Goal: Task Accomplishment & Management: Use online tool/utility

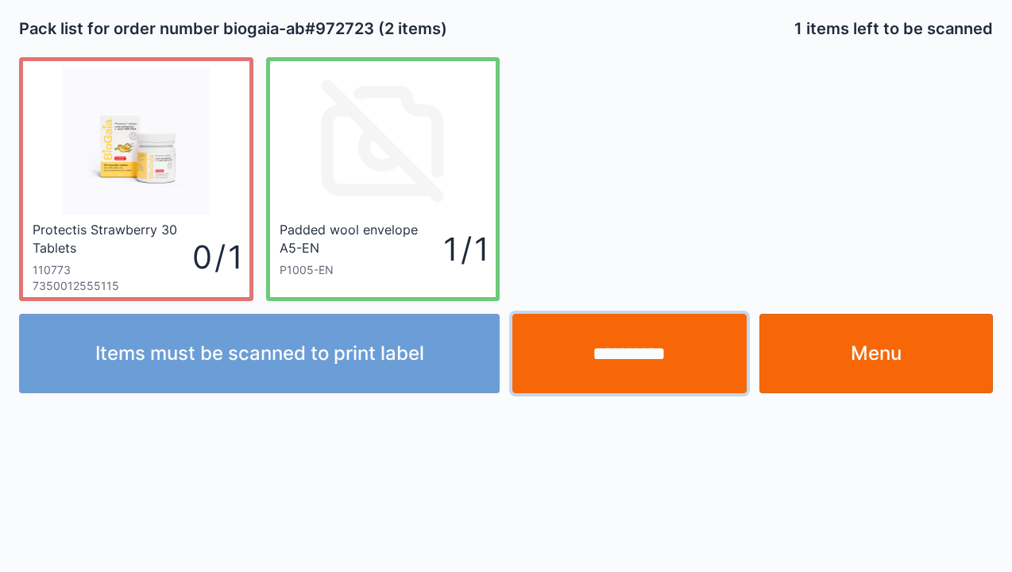
click at [615, 382] on input "**********" at bounding box center [629, 353] width 234 height 79
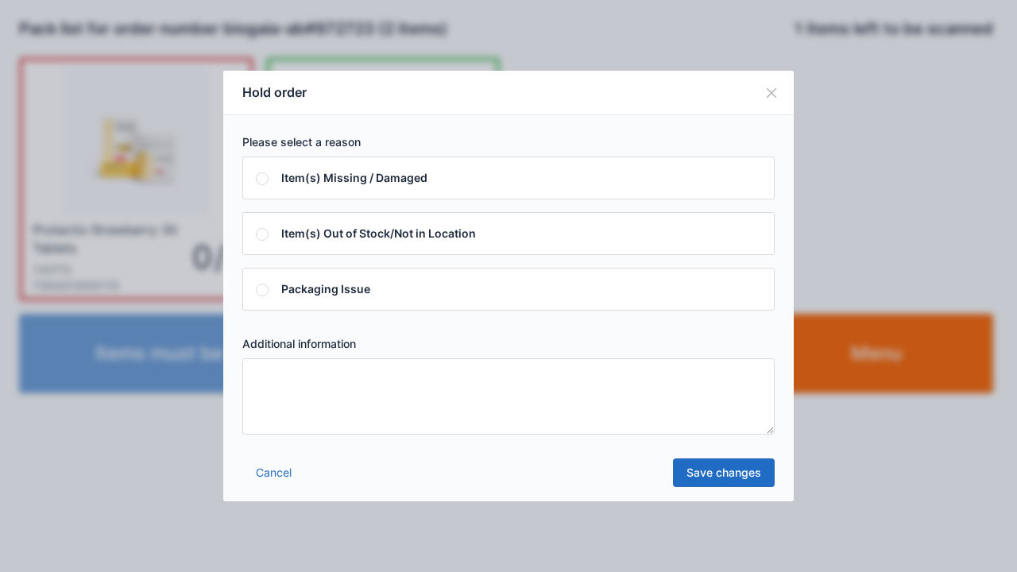
click at [269, 379] on textarea at bounding box center [508, 396] width 532 height 76
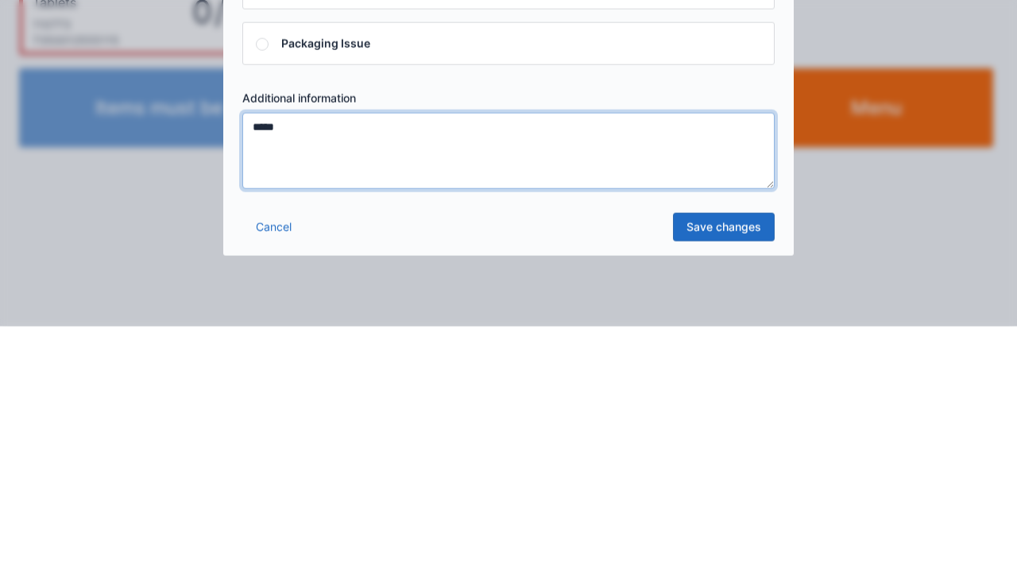
type textarea "*****"
click at [728, 480] on link "Save changes" at bounding box center [724, 472] width 102 height 29
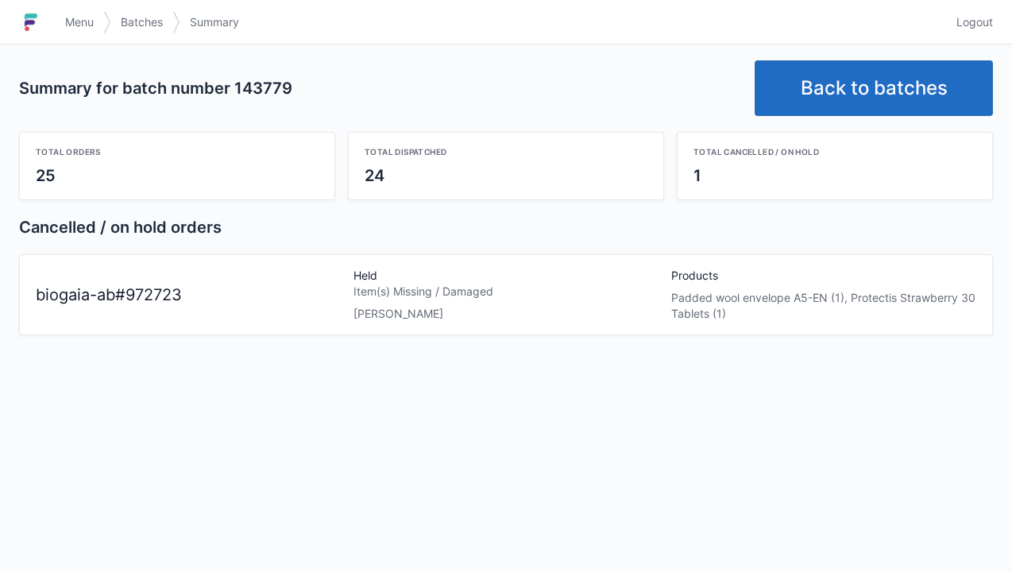
click at [87, 27] on span "Menu" at bounding box center [79, 22] width 29 height 16
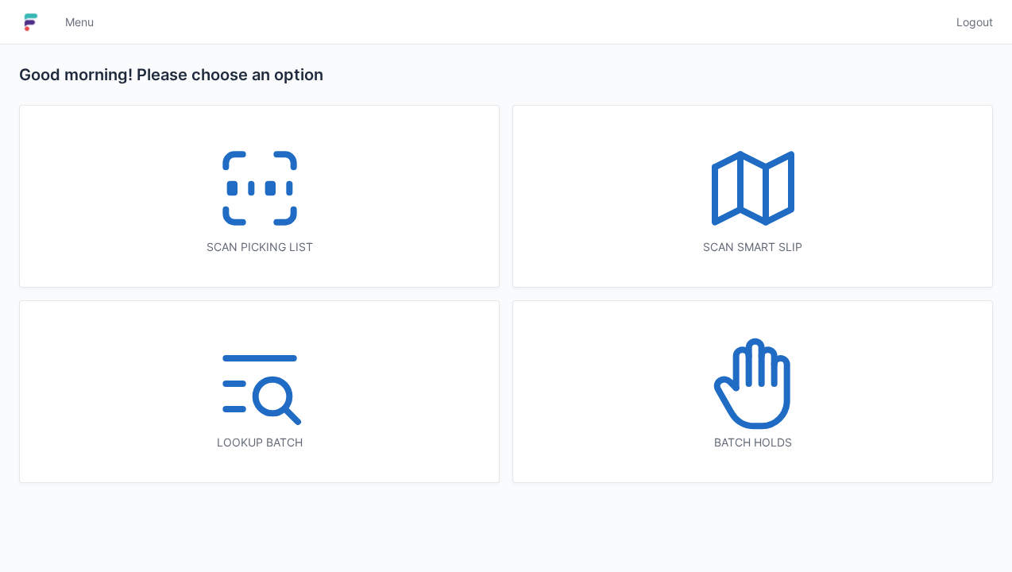
click at [270, 206] on icon at bounding box center [260, 188] width 102 height 102
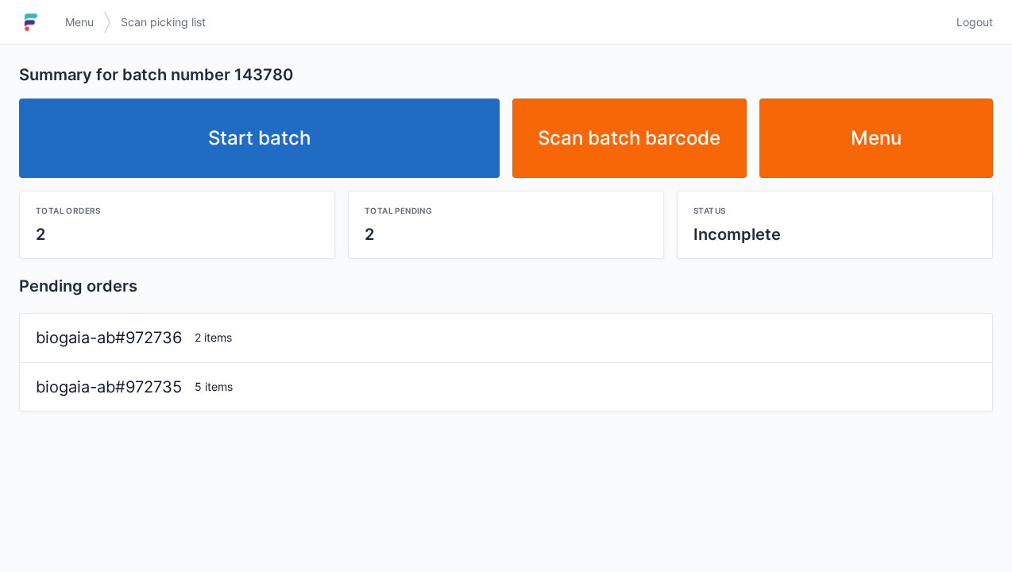
click at [237, 176] on link "Start batch" at bounding box center [259, 137] width 481 height 79
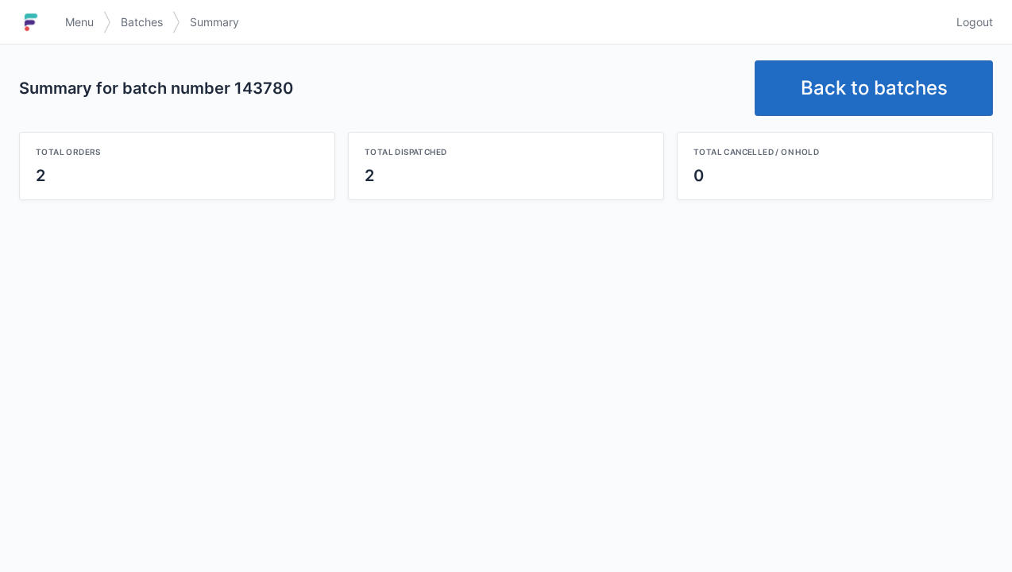
click at [844, 83] on link "Back to batches" at bounding box center [874, 88] width 238 height 56
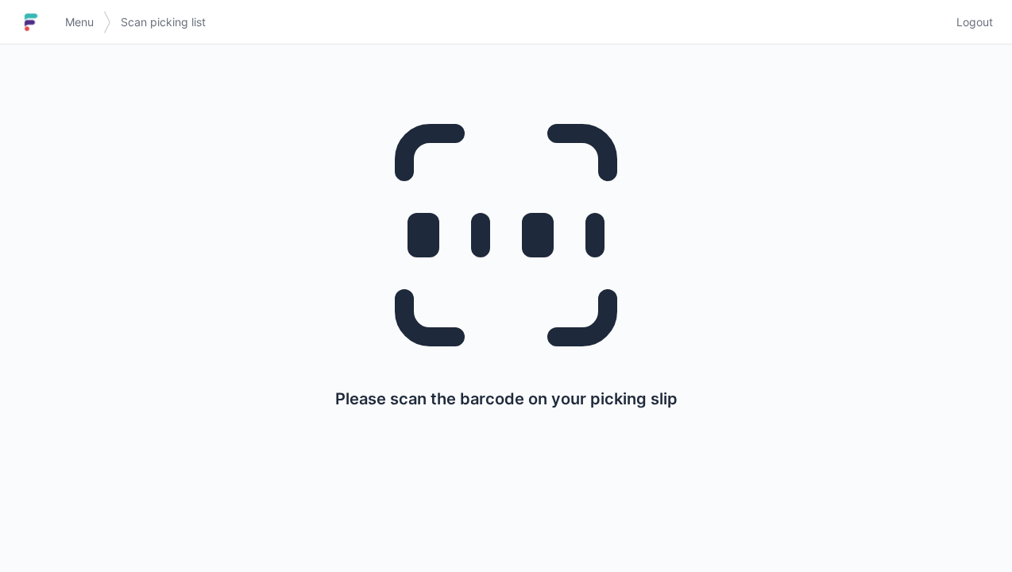
click at [80, 21] on span "Menu" at bounding box center [79, 22] width 29 height 16
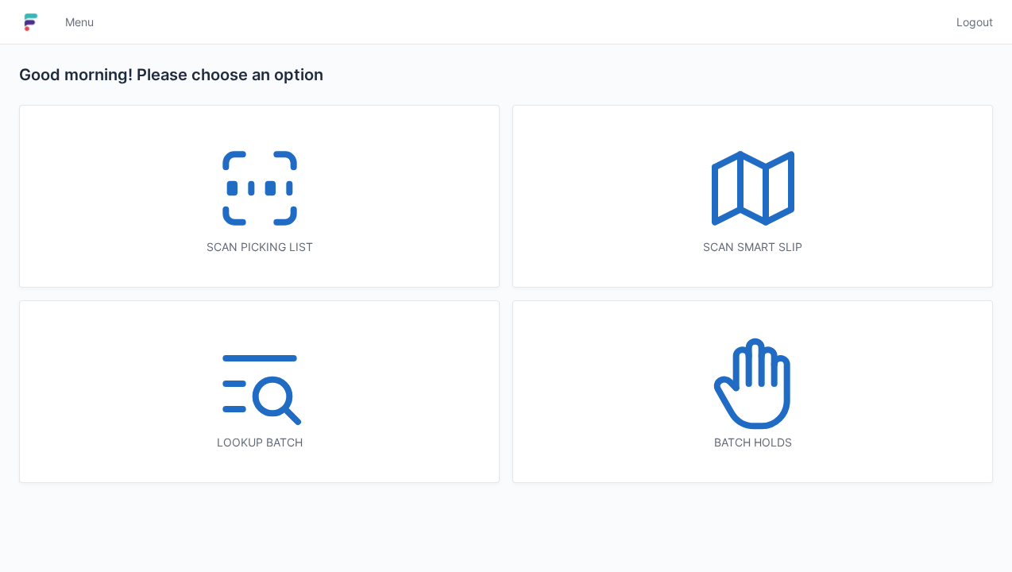
click at [766, 403] on icon at bounding box center [753, 384] width 102 height 102
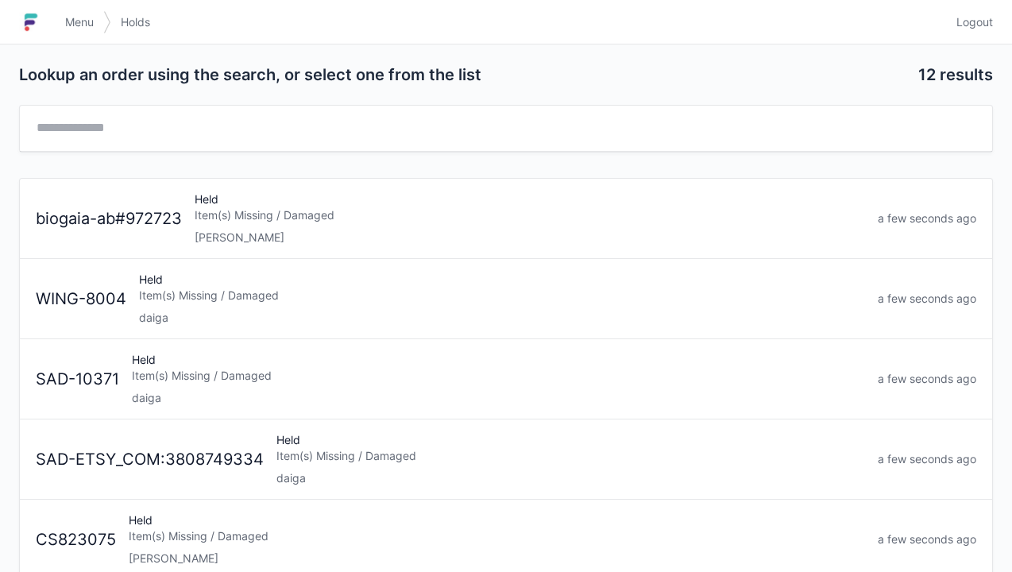
click at [240, 221] on div "Item(s) Missing / Damaged" at bounding box center [530, 215] width 670 height 16
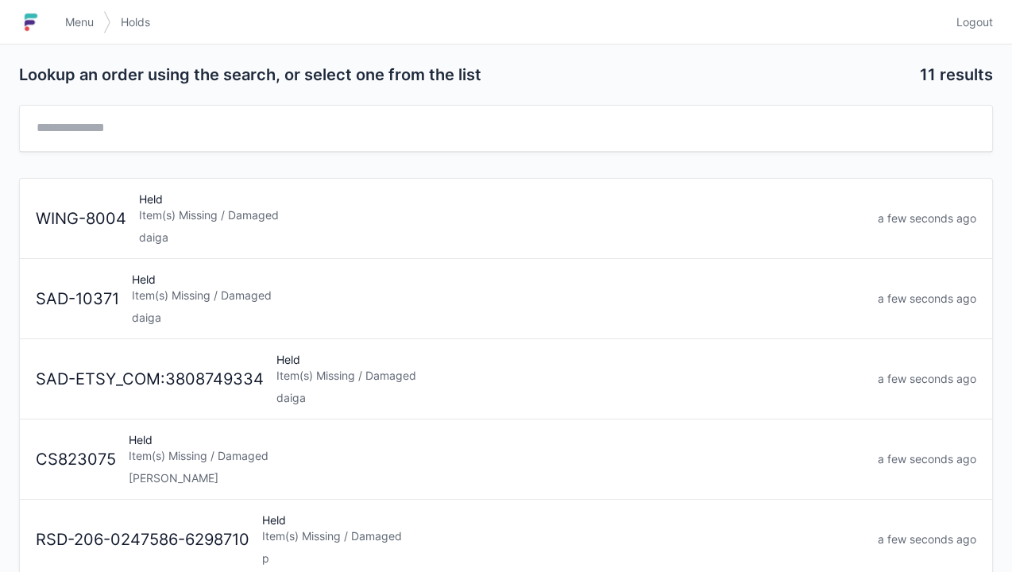
click at [84, 21] on span "Menu" at bounding box center [79, 22] width 29 height 16
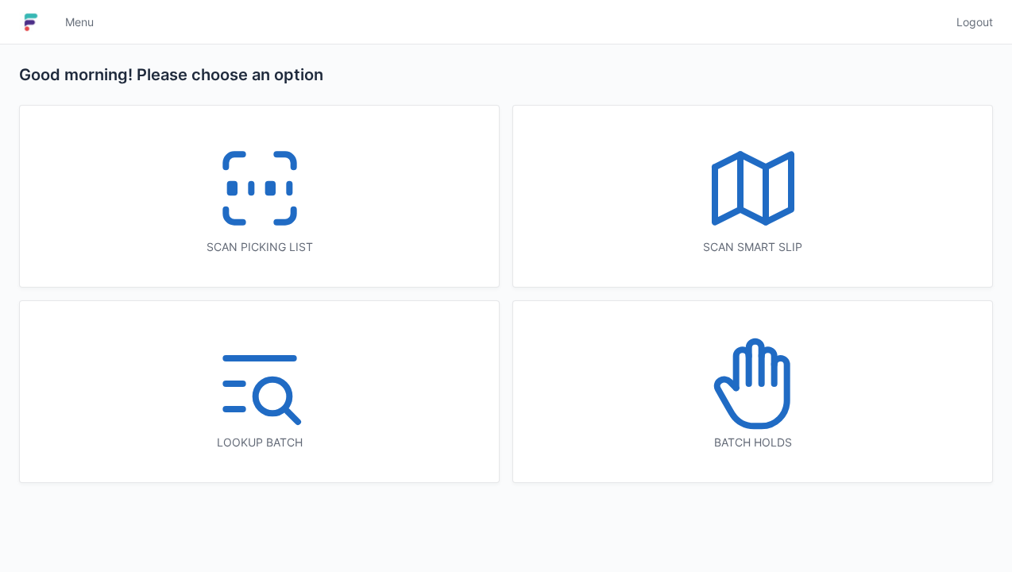
click at [253, 207] on icon at bounding box center [260, 188] width 102 height 102
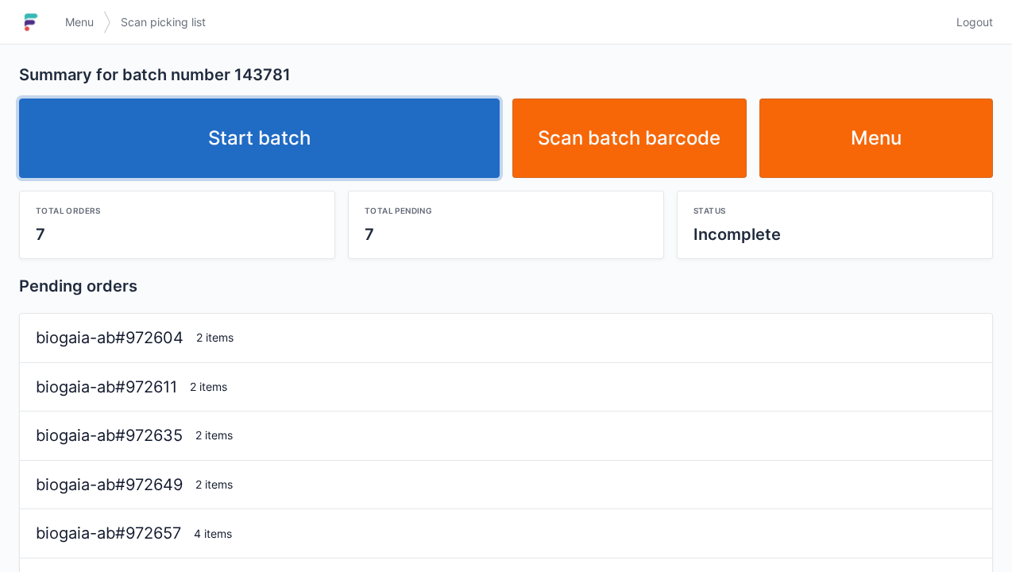
click at [307, 143] on link "Start batch" at bounding box center [259, 137] width 481 height 79
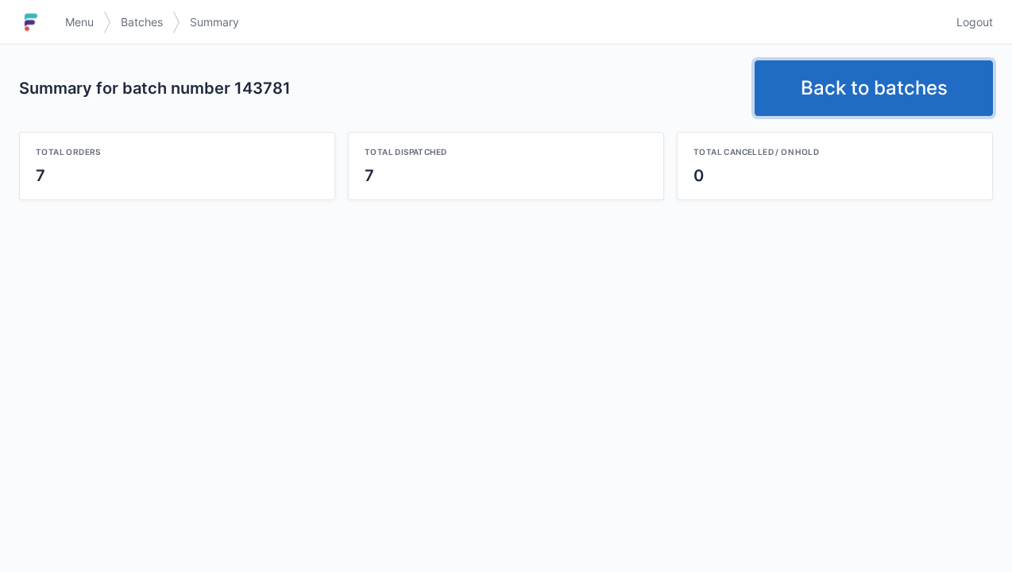
click at [850, 84] on link "Back to batches" at bounding box center [874, 88] width 238 height 56
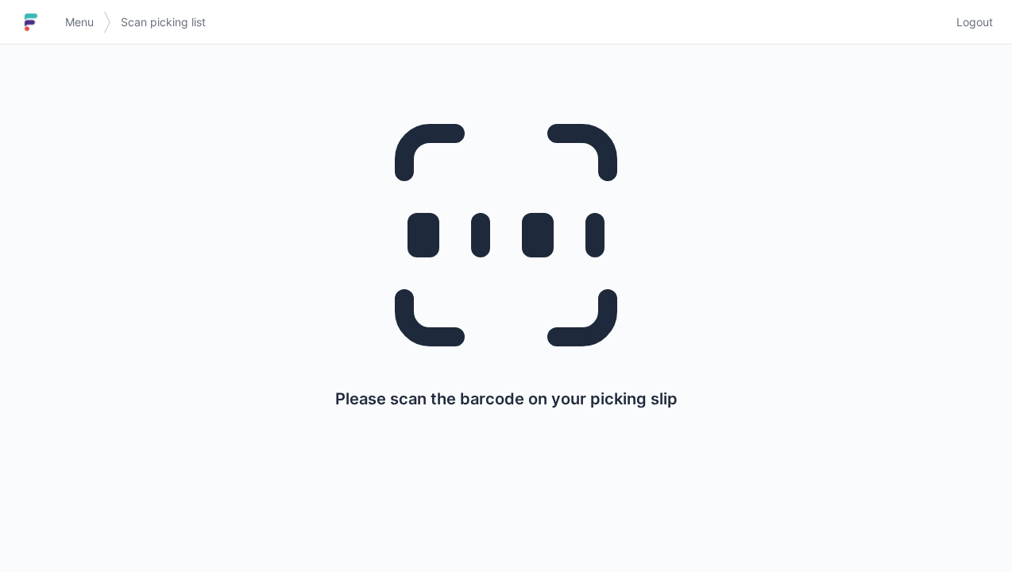
click at [68, 13] on link "Menu" at bounding box center [80, 22] width 48 height 29
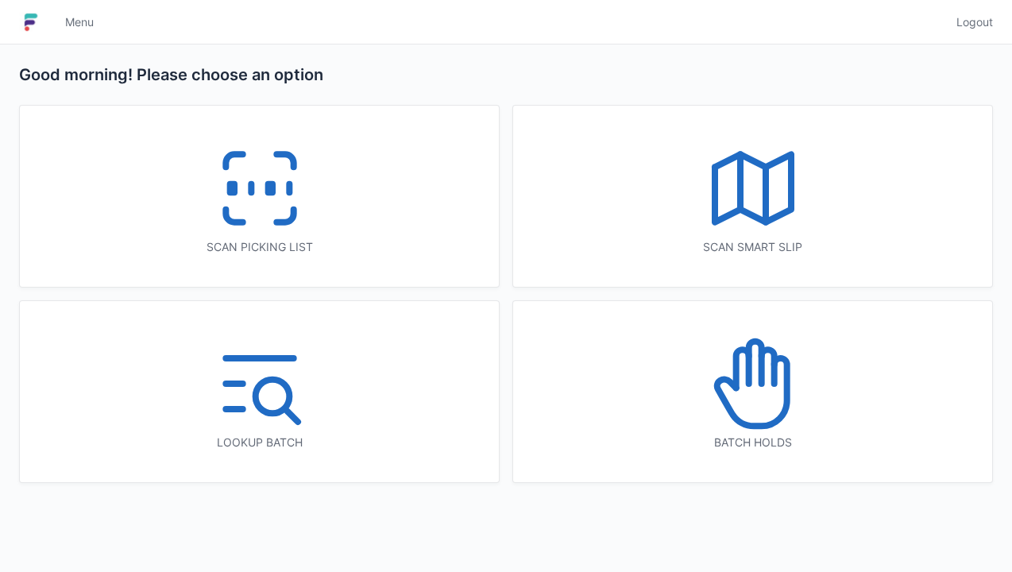
click at [756, 403] on icon at bounding box center [753, 384] width 102 height 102
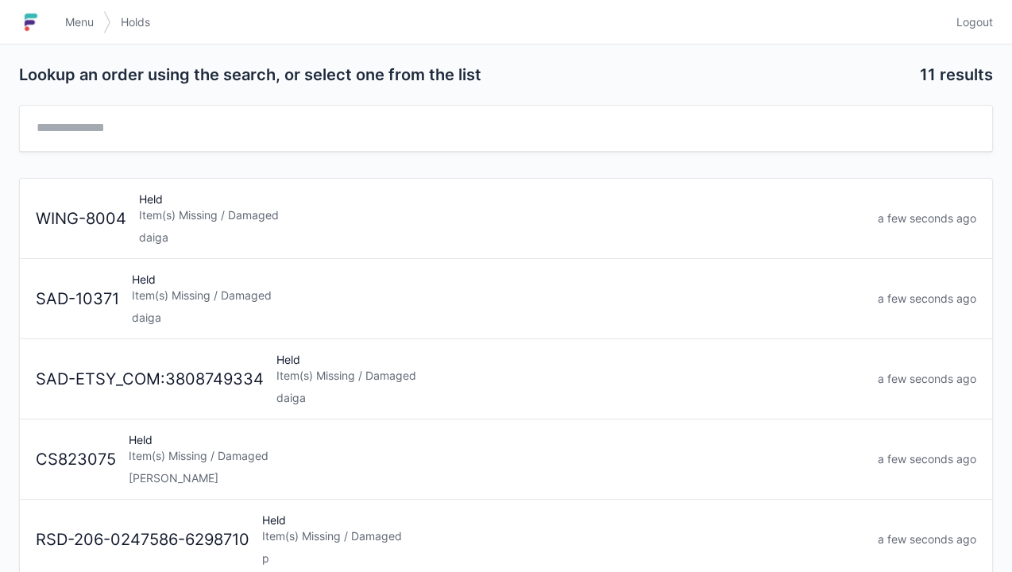
click at [192, 482] on div "[PERSON_NAME]" at bounding box center [497, 478] width 736 height 16
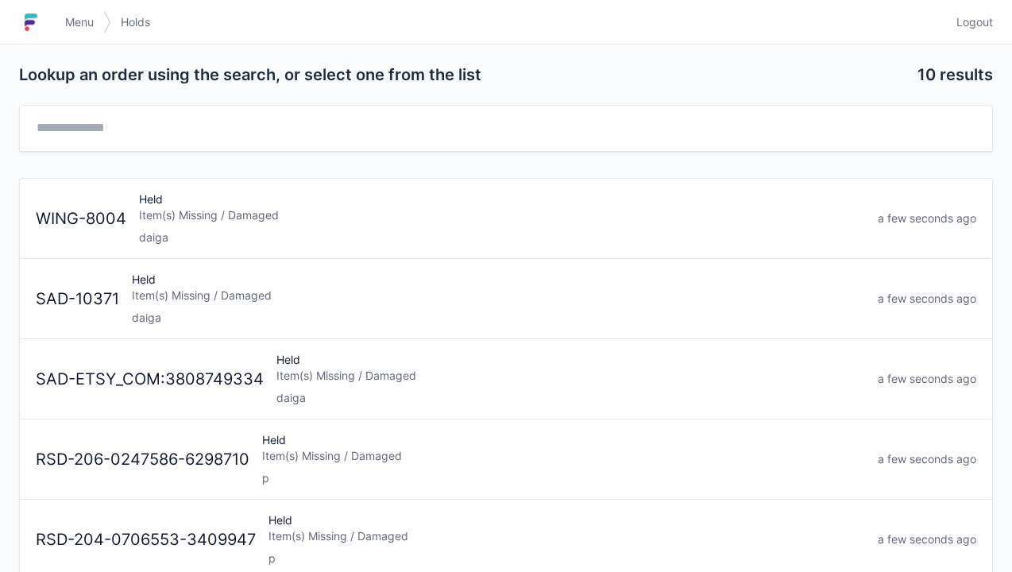
click at [95, 22] on link "Menu" at bounding box center [80, 22] width 48 height 29
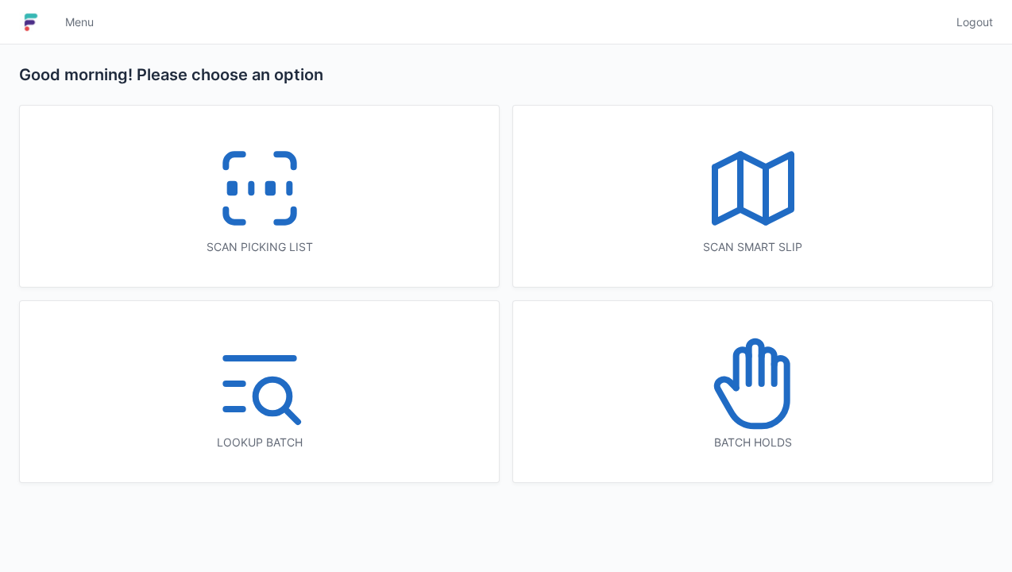
click at [257, 203] on icon at bounding box center [260, 188] width 102 height 102
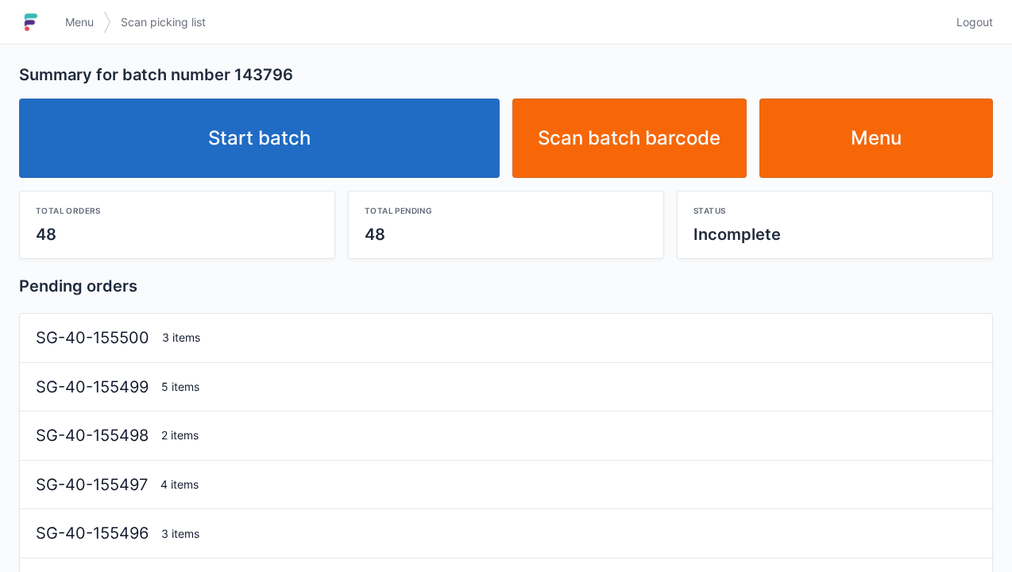
click at [288, 154] on link "Start batch" at bounding box center [259, 137] width 481 height 79
